Goal: Entertainment & Leisure: Consume media (video, audio)

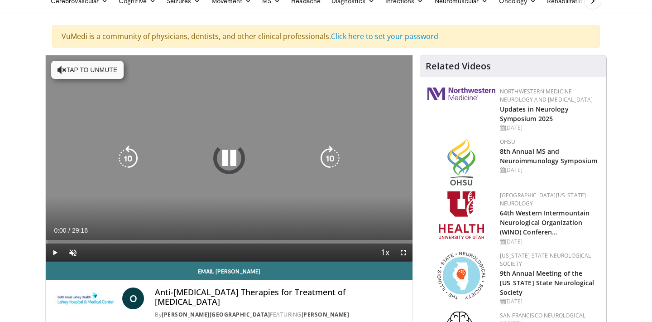
scroll to position [50, 0]
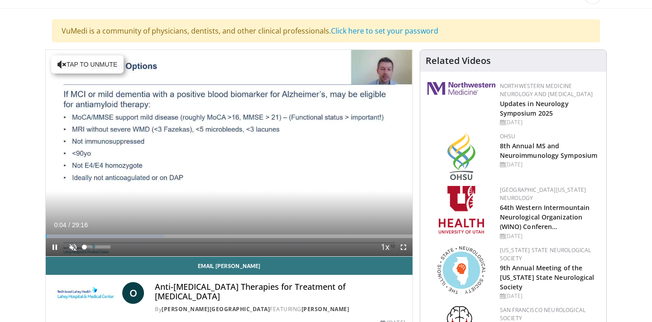
click at [70, 247] on span "Video Player" at bounding box center [73, 247] width 18 height 18
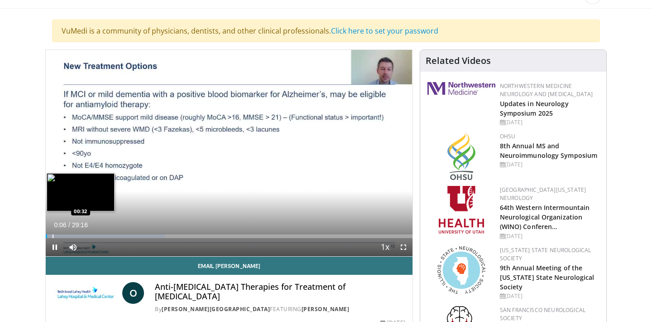
click at [53, 234] on div "Progress Bar" at bounding box center [53, 236] width 1 height 4
click at [62, 235] on div "Progress Bar" at bounding box center [62, 236] width 1 height 4
click at [69, 235] on div "Progress Bar" at bounding box center [69, 236] width 1 height 4
click at [85, 236] on div "Progress Bar" at bounding box center [85, 236] width 1 height 4
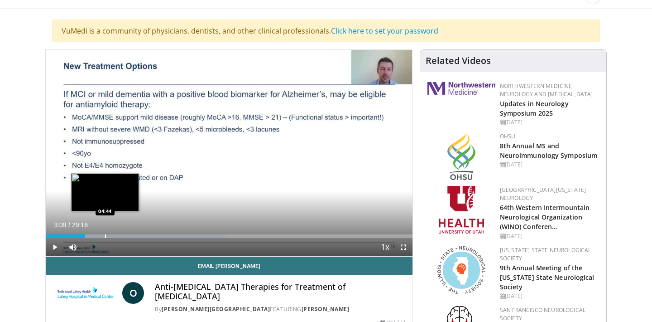
click at [105, 237] on div "Progress Bar" at bounding box center [105, 236] width 1 height 4
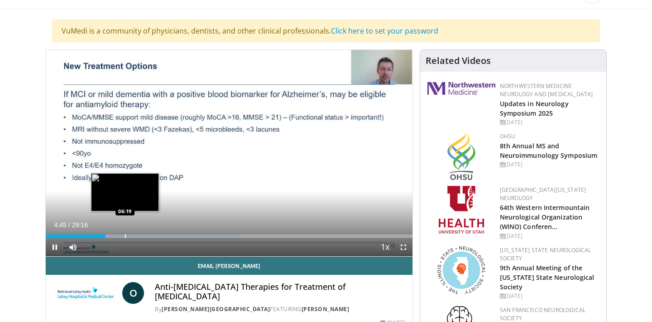
click at [125, 236] on div "Progress Bar" at bounding box center [125, 236] width 1 height 4
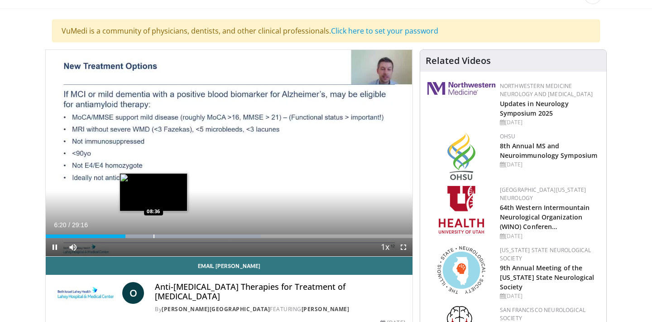
click at [154, 236] on div "Progress Bar" at bounding box center [154, 236] width 1 height 4
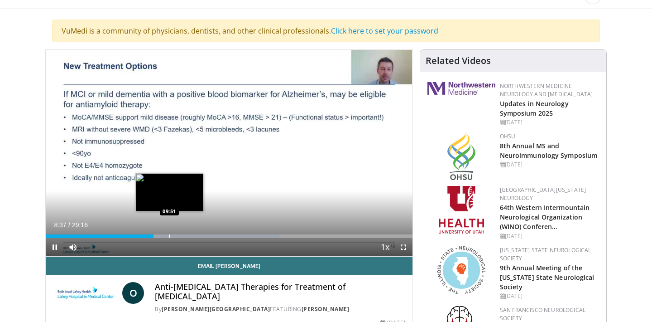
click at [169, 234] on div "Progress Bar" at bounding box center [169, 236] width 1 height 4
click at [181, 235] on div "Progress Bar" at bounding box center [181, 236] width 1 height 4
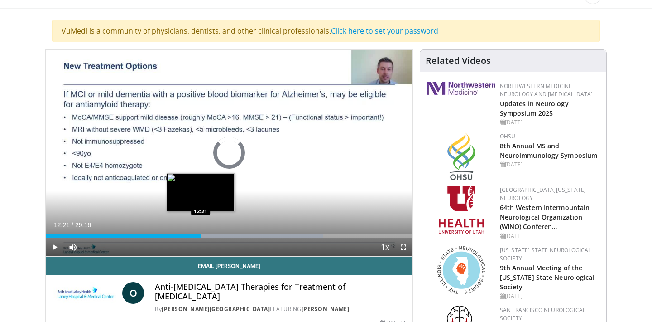
click at [201, 235] on div "Progress Bar" at bounding box center [201, 236] width 1 height 4
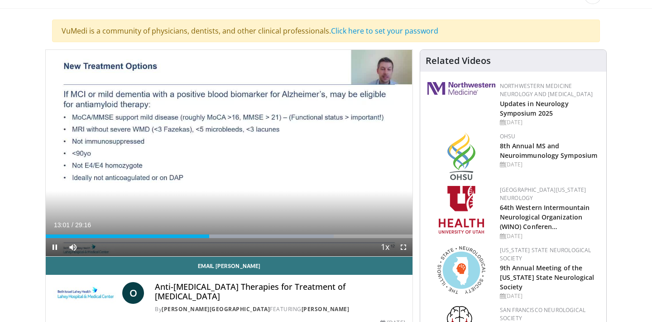
click at [54, 246] on span "Video Player" at bounding box center [55, 247] width 18 height 18
